Goal: Task Accomplishment & Management: Manage account settings

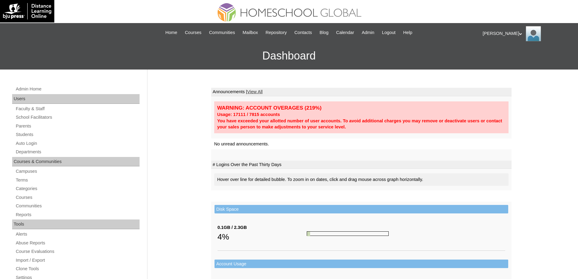
click at [23, 130] on div "Admin Home Users Faculty & Staff School Facilitators Parents Students Auto Logi…" at bounding box center [76, 281] width 135 height 392
click at [24, 126] on link "Parents" at bounding box center [77, 126] width 124 height 8
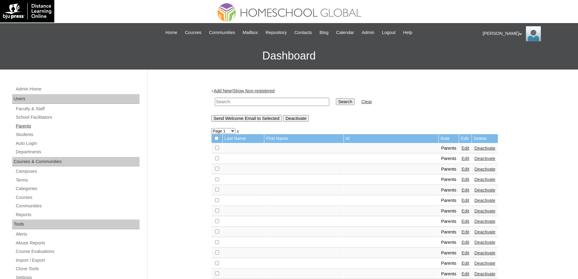
click at [40, 126] on link "Parents" at bounding box center [77, 126] width 124 height 8
click at [254, 104] on input "text" at bounding box center [272, 102] width 114 height 8
paste input "MHP0024-TECHPH2024"
type input "MHP0024-TECHPH2024"
click at [348, 103] on input "Search" at bounding box center [345, 101] width 19 height 7
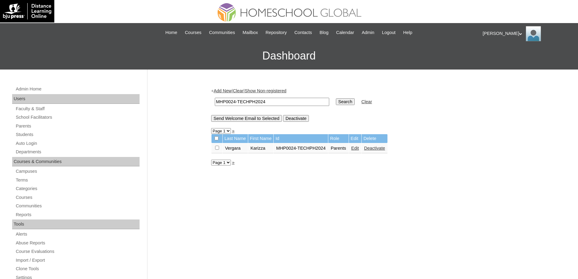
click at [359, 149] on link "Edit" at bounding box center [355, 148] width 8 height 5
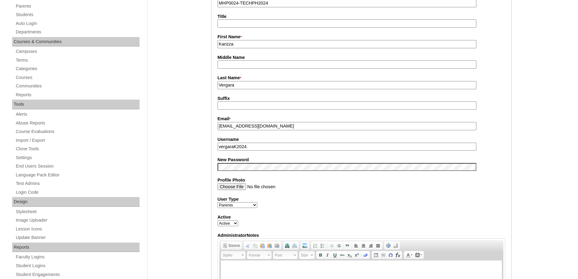
scroll to position [212, 0]
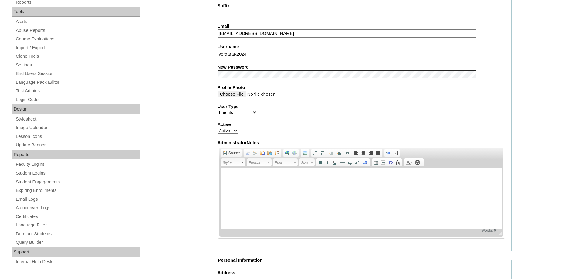
click at [191, 115] on div "Admin Home Users Faculty & Staff School Facilitators Parents Students Auto Logi…" at bounding box center [289, 216] width 578 height 719
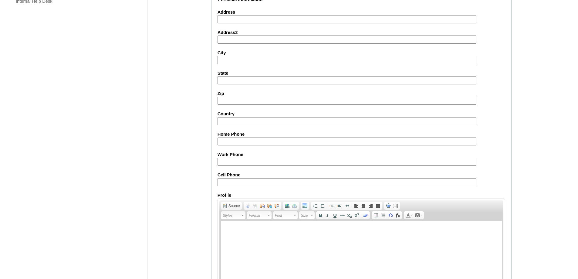
scroll to position [518, 0]
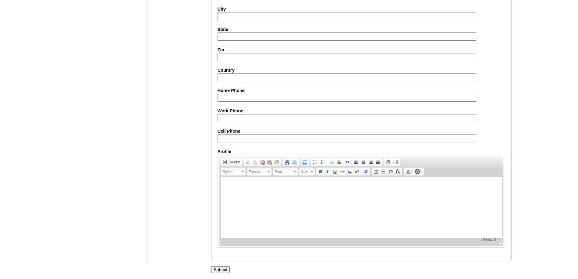
drag, startPoint x: 225, startPoint y: 268, endPoint x: 223, endPoint y: 263, distance: 5.4
click at [225, 267] on input "Submit" at bounding box center [220, 269] width 19 height 7
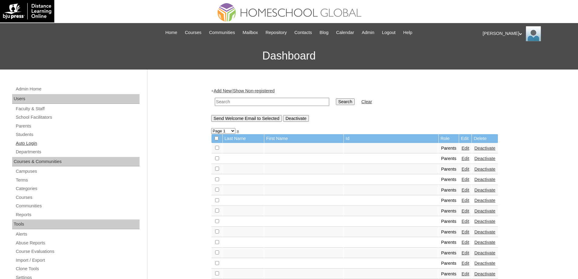
click at [42, 139] on link "Auto Login" at bounding box center [77, 143] width 124 height 8
click at [37, 135] on link "Students" at bounding box center [77, 135] width 124 height 8
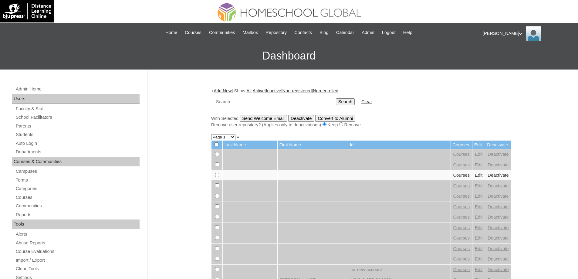
click at [277, 101] on input "text" at bounding box center [272, 102] width 114 height 8
type input "MHS00272-TECHPH2024"
click at [349, 101] on input "Search" at bounding box center [345, 101] width 19 height 7
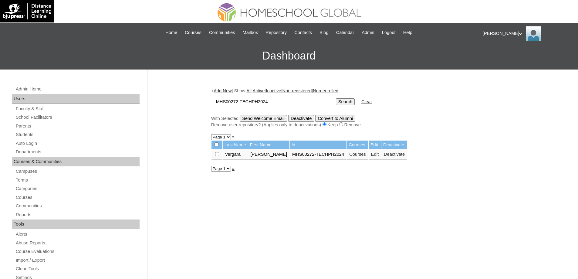
click at [378, 156] on link "Edit" at bounding box center [375, 154] width 8 height 5
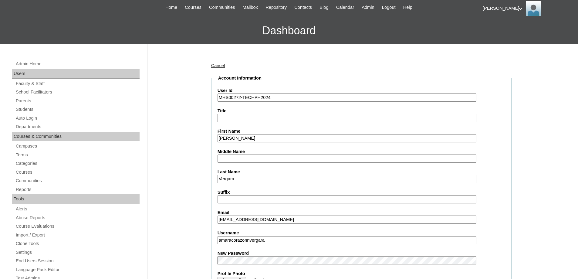
scroll to position [121, 0]
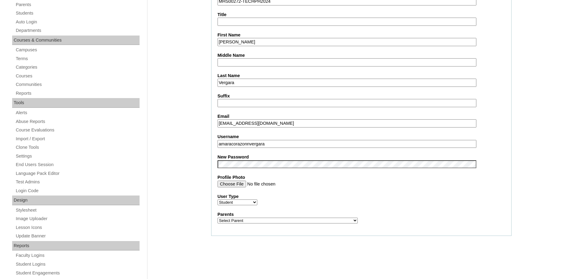
click at [188, 170] on div "Admin Home Users Faculty & Staff School Facilitators Parents Students Auto Logi…" at bounding box center [289, 157] width 578 height 418
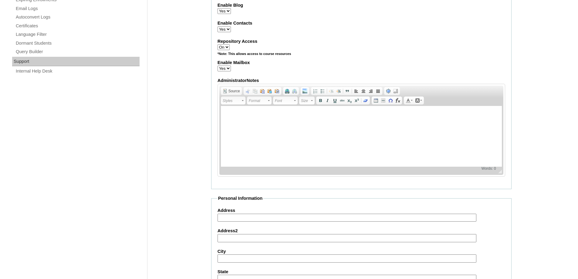
scroll to position [221, 0]
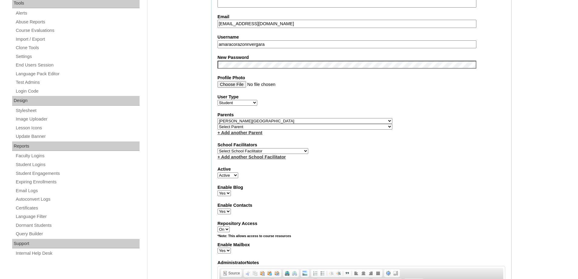
click at [180, 59] on div "Admin Home Users Faculty & Staff School Facilitators Parents Students Auto Logi…" at bounding box center [289, 272] width 578 height 847
click at [187, 99] on div "Admin Home Users Faculty & Staff School Facilitators Parents Students Auto Logi…" at bounding box center [289, 272] width 578 height 847
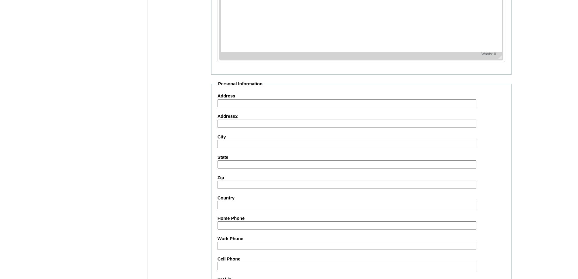
scroll to position [645, 0]
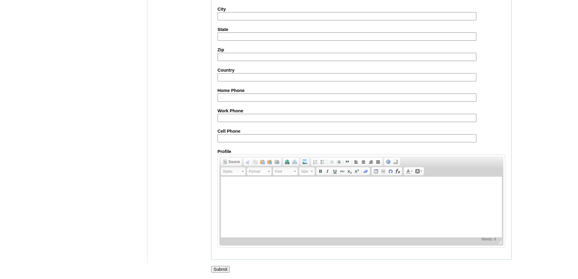
click at [227, 267] on input "Submit" at bounding box center [220, 269] width 19 height 7
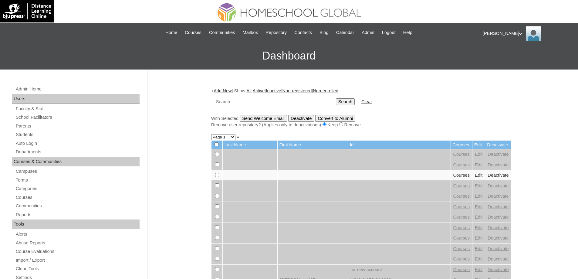
drag, startPoint x: 242, startPoint y: 103, endPoint x: 295, endPoint y: 102, distance: 53.4
click at [243, 103] on input "text" at bounding box center [272, 102] width 114 height 8
paste input "MHS00272-TECHPH2024"
type input "MHS00272-TECHPH2024"
click at [354, 101] on input "Search" at bounding box center [345, 101] width 19 height 7
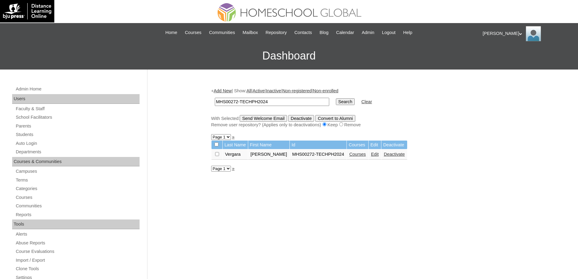
click at [362, 156] on link "Courses" at bounding box center [357, 154] width 17 height 5
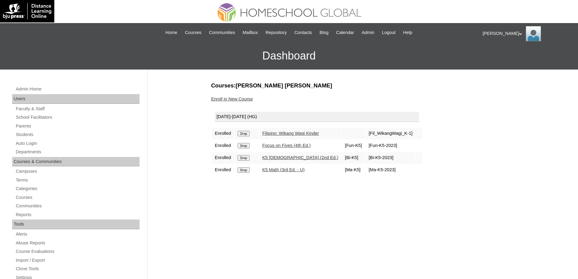
click at [249, 132] on input "Drop" at bounding box center [243, 133] width 12 height 5
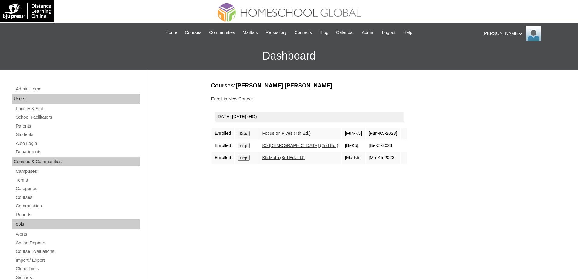
click at [247, 133] on input "Drop" at bounding box center [243, 133] width 12 height 5
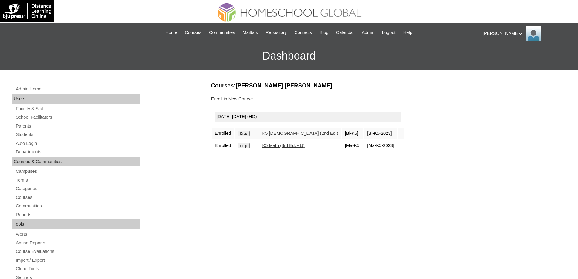
click at [247, 139] on td "Drop" at bounding box center [246, 134] width 24 height 12
click at [246, 134] on input "Drop" at bounding box center [243, 133] width 12 height 5
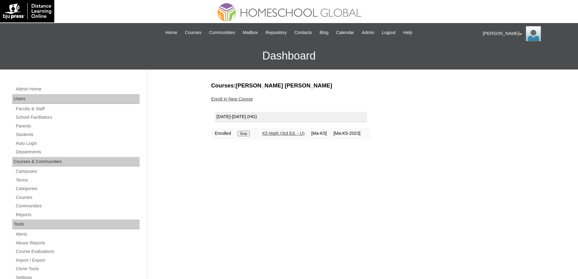
click at [246, 135] on input "Drop" at bounding box center [243, 133] width 12 height 5
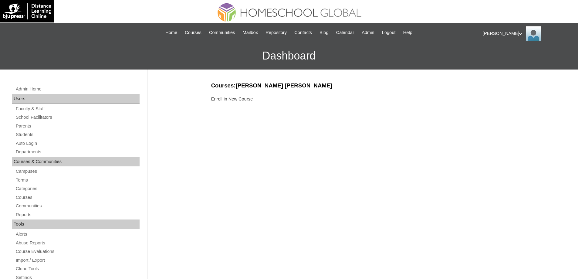
click at [218, 96] on div "Enroll in New Course" at bounding box center [361, 99] width 300 height 6
click at [217, 99] on link "Enroll in New Course" at bounding box center [232, 98] width 42 height 5
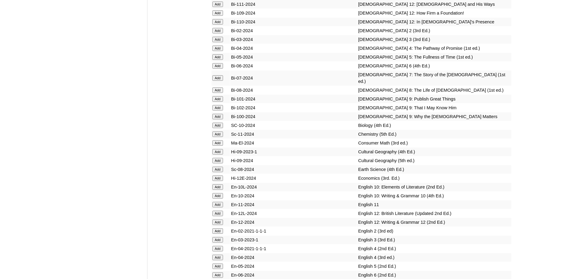
scroll to position [1668, 0]
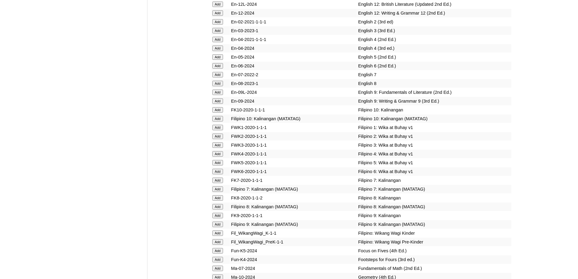
scroll to position [1971, 0]
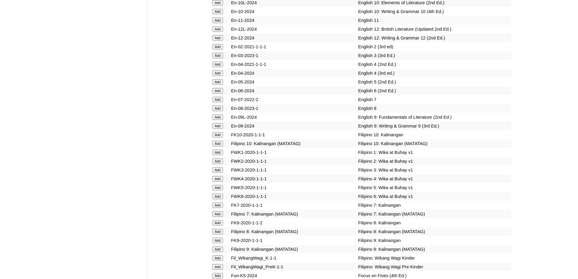
scroll to position [1933, 0]
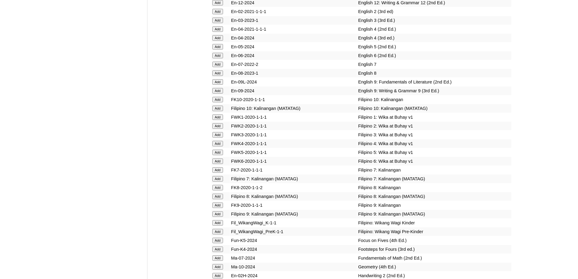
click at [218, 120] on input "Add" at bounding box center [217, 116] width 11 height 5
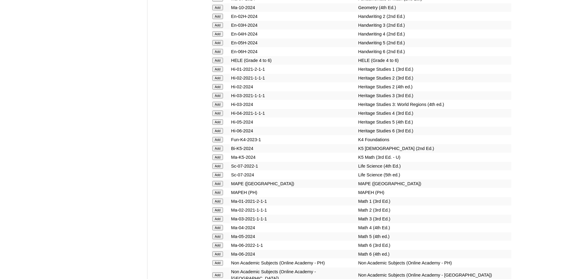
scroll to position [2205, 0]
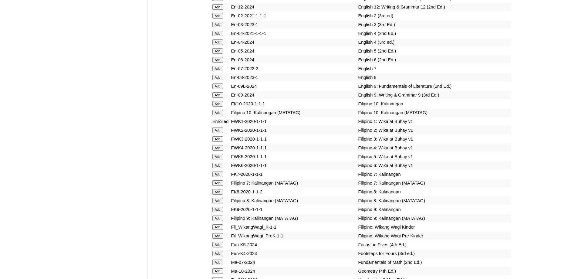
scroll to position [2283, 0]
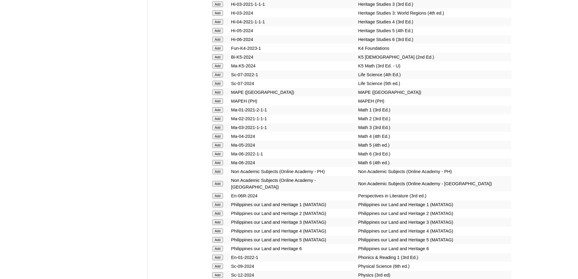
click at [218, 104] on input "Add" at bounding box center [217, 100] width 11 height 5
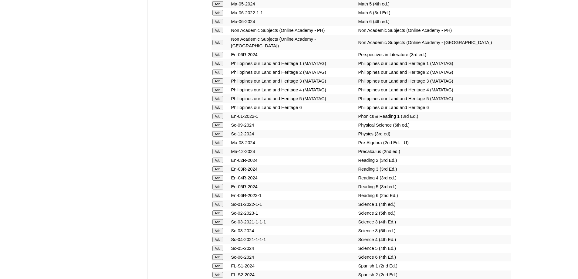
scroll to position [2434, 0]
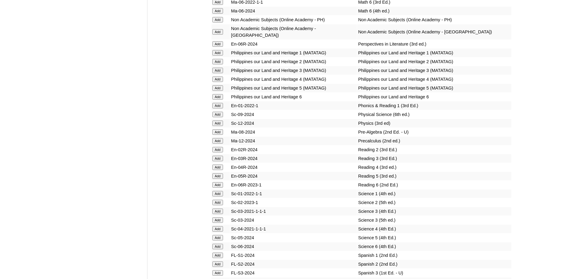
click at [220, 110] on td "Add" at bounding box center [220, 105] width 18 height 8
click at [218, 108] on input "Add" at bounding box center [217, 105] width 11 height 5
click at [217, 108] on input "Add" at bounding box center [217, 105] width 11 height 5
click at [221, 196] on input "Add" at bounding box center [217, 193] width 11 height 5
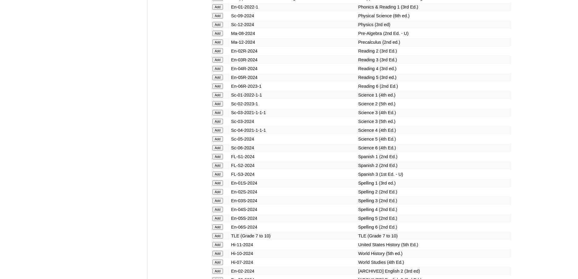
scroll to position [2556, 0]
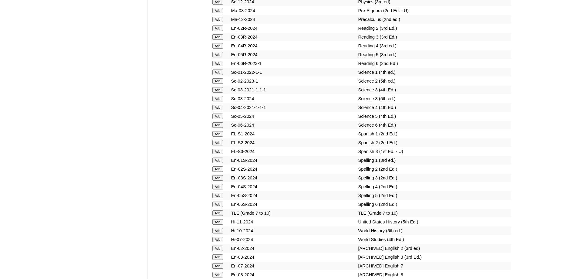
click at [213, 163] on input "Add" at bounding box center [217, 159] width 11 height 5
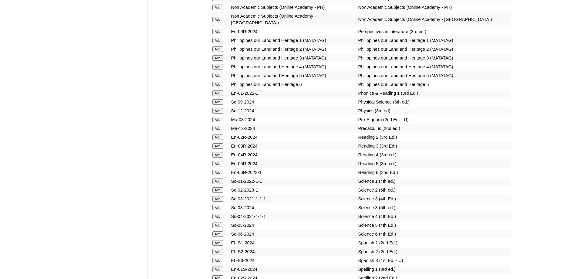
scroll to position [2434, 0]
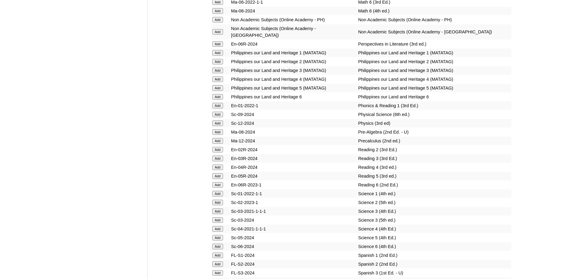
click at [217, 108] on input "Add" at bounding box center [217, 105] width 11 height 5
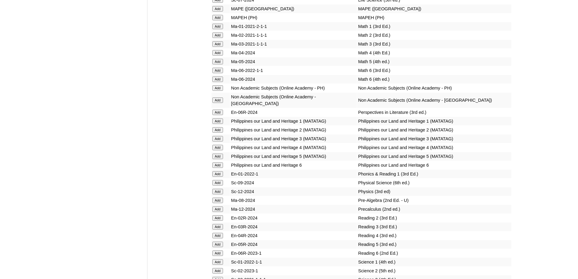
scroll to position [2343, 0]
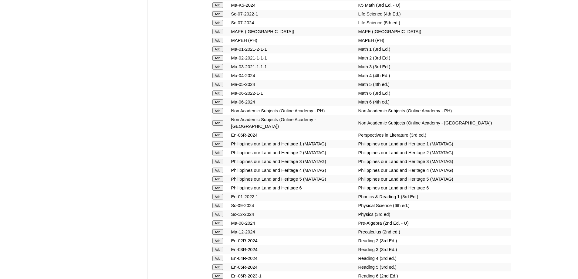
click at [218, 52] on input "Add" at bounding box center [217, 48] width 11 height 5
click at [217, 52] on input "Add" at bounding box center [217, 48] width 11 height 5
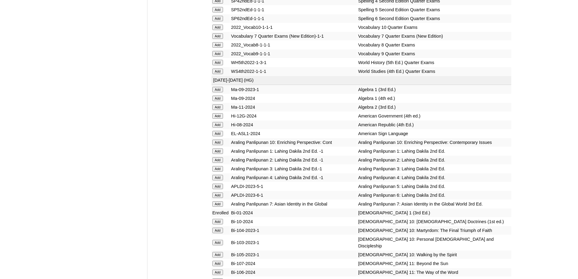
scroll to position [1403, 0]
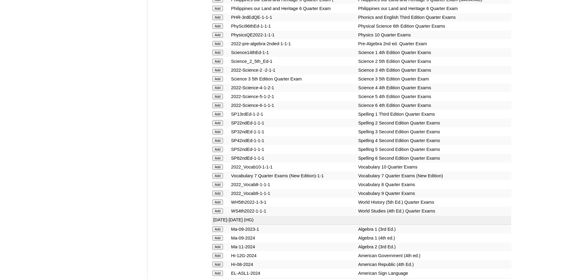
scroll to position [1282, 0]
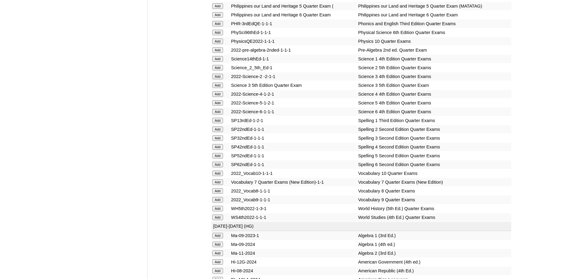
click at [218, 62] on input "Add" at bounding box center [217, 58] width 11 height 5
click at [217, 62] on input "Add" at bounding box center [217, 58] width 11 height 5
click at [216, 62] on input "Add" at bounding box center [217, 58] width 11 height 5
click at [222, 26] on input "Add" at bounding box center [217, 23] width 11 height 5
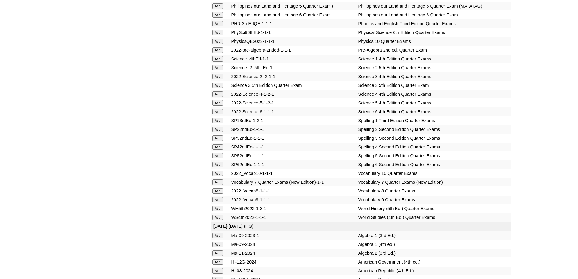
click at [221, 26] on input "Add" at bounding box center [217, 23] width 11 height 5
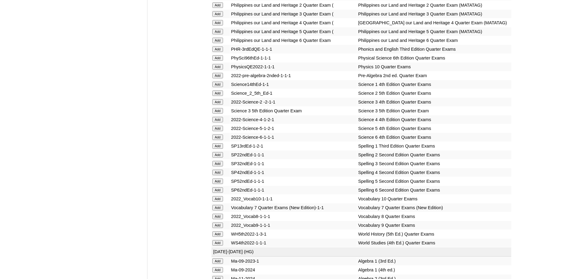
scroll to position [1131, 0]
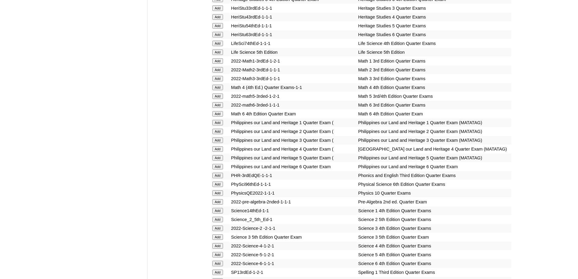
click at [219, 125] on input "Add" at bounding box center [217, 122] width 11 height 5
click at [218, 125] on input "Add" at bounding box center [217, 122] width 11 height 5
click at [219, 64] on input "Add" at bounding box center [217, 60] width 11 height 5
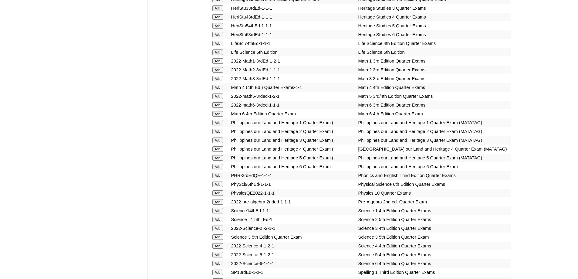
click at [219, 64] on input "Add" at bounding box center [217, 60] width 11 height 5
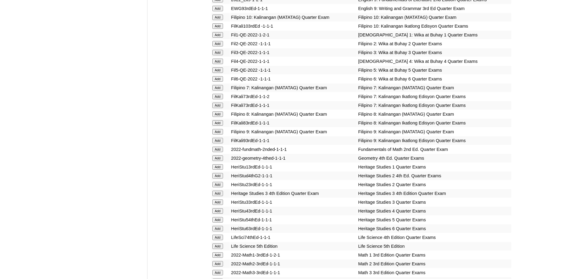
scroll to position [888, 0]
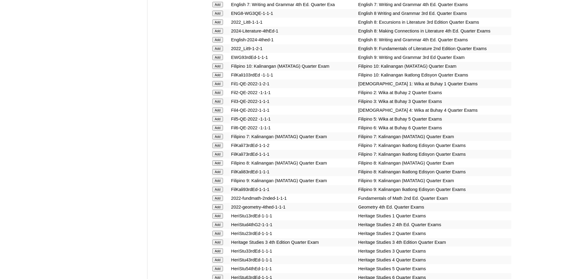
click at [223, 86] on input "Add" at bounding box center [217, 83] width 11 height 5
click at [222, 86] on input "Add" at bounding box center [217, 83] width 11 height 5
click at [221, 86] on input "Add" at bounding box center [217, 83] width 11 height 5
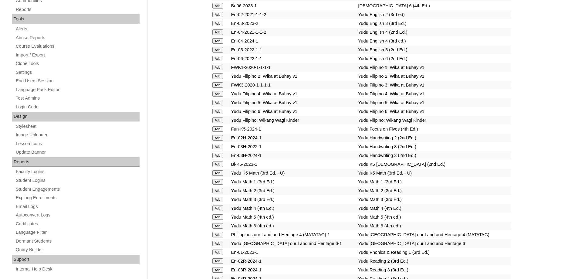
scroll to position [191, 0]
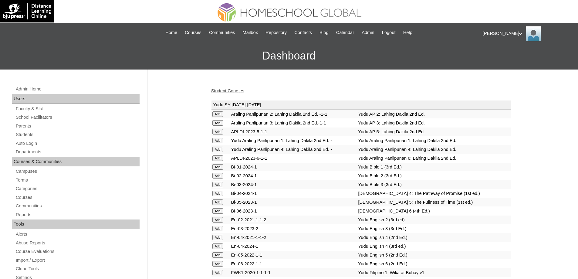
click at [232, 94] on div "Student Courses" at bounding box center [361, 91] width 300 height 6
click at [231, 90] on link "Student Courses" at bounding box center [227, 90] width 33 height 5
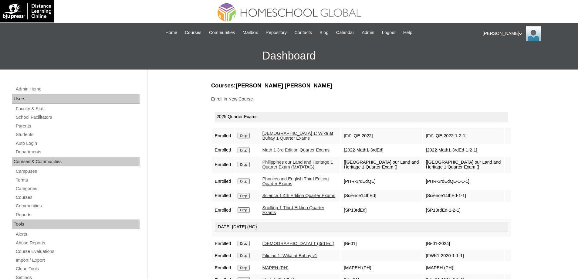
click at [246, 101] on link "Enroll in New Course" at bounding box center [232, 98] width 42 height 5
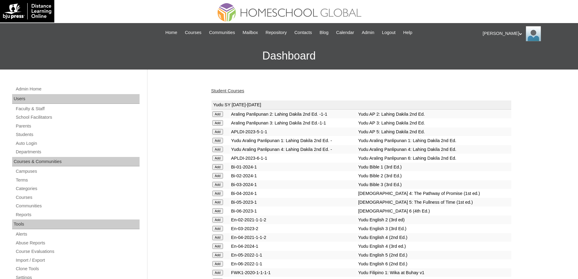
drag, startPoint x: 0, startPoint y: 0, endPoint x: 580, endPoint y: 55, distance: 582.9
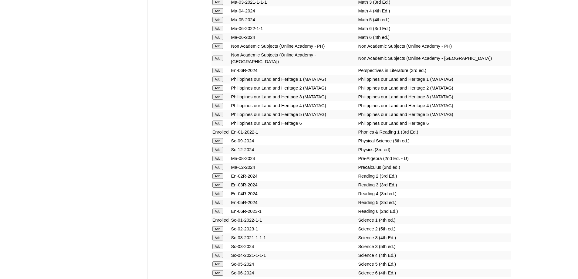
scroll to position [2419, 0]
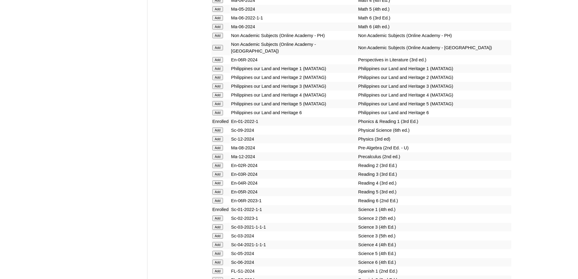
click at [218, 71] on input "Add" at bounding box center [217, 68] width 11 height 5
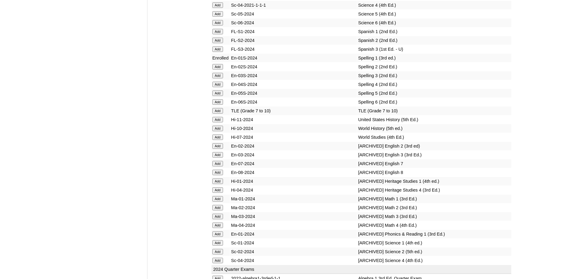
scroll to position [2691, 0]
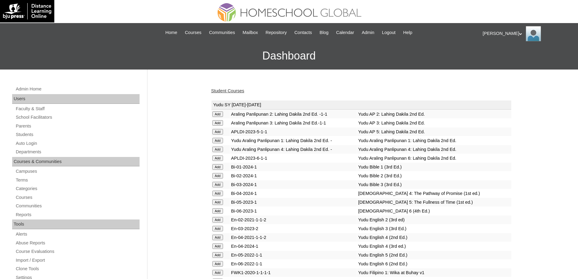
click at [235, 88] on link "Student Courses" at bounding box center [227, 90] width 33 height 5
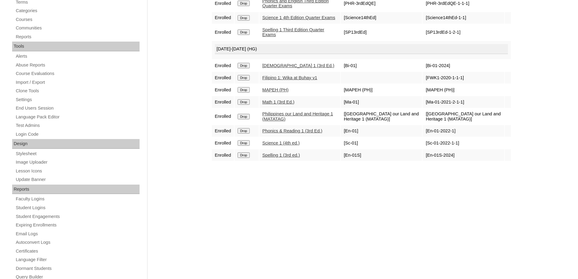
scroll to position [182, 0]
